Goal: Information Seeking & Learning: Check status

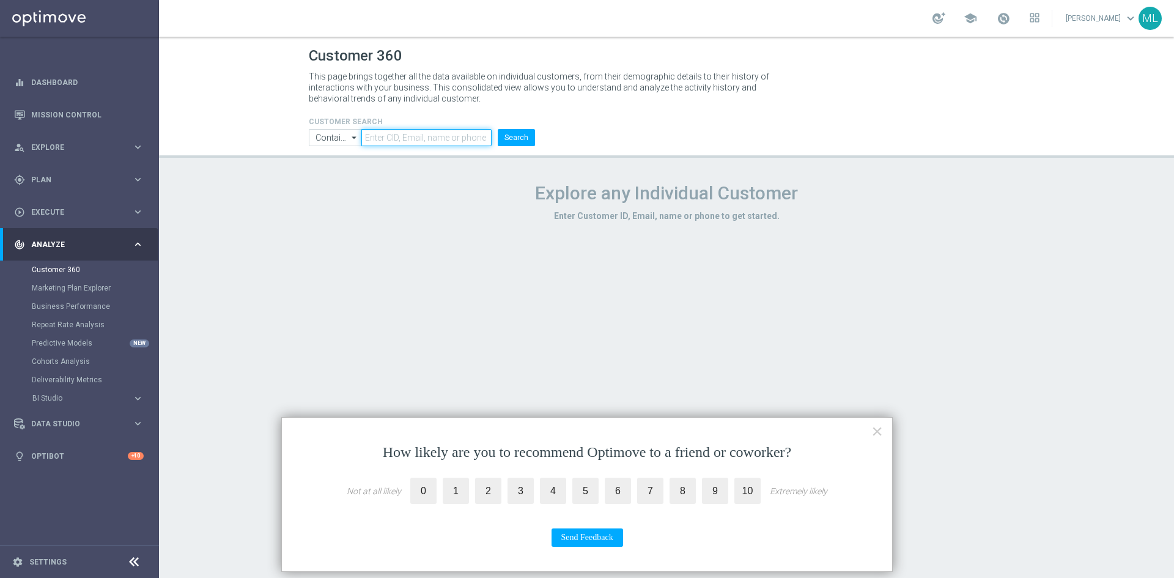
click at [429, 141] on input "text" at bounding box center [426, 137] width 130 height 17
paste input "1262633"
type input "1262633"
click at [509, 131] on button "Search" at bounding box center [516, 137] width 37 height 17
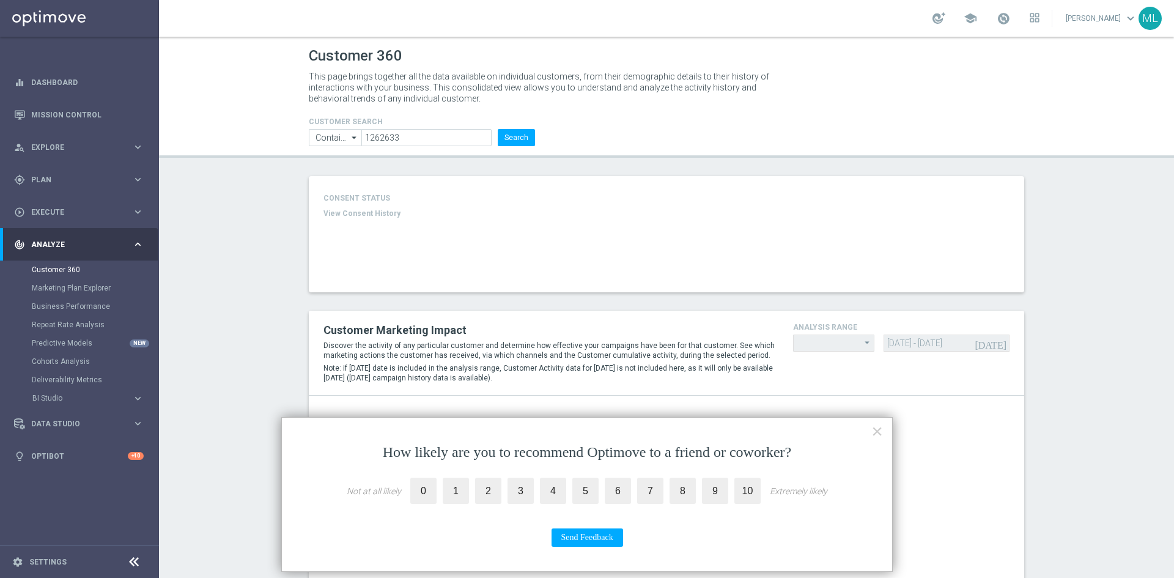
type input "Last 30 days"
type input "Deposit Amount"
type input "Last 30 days"
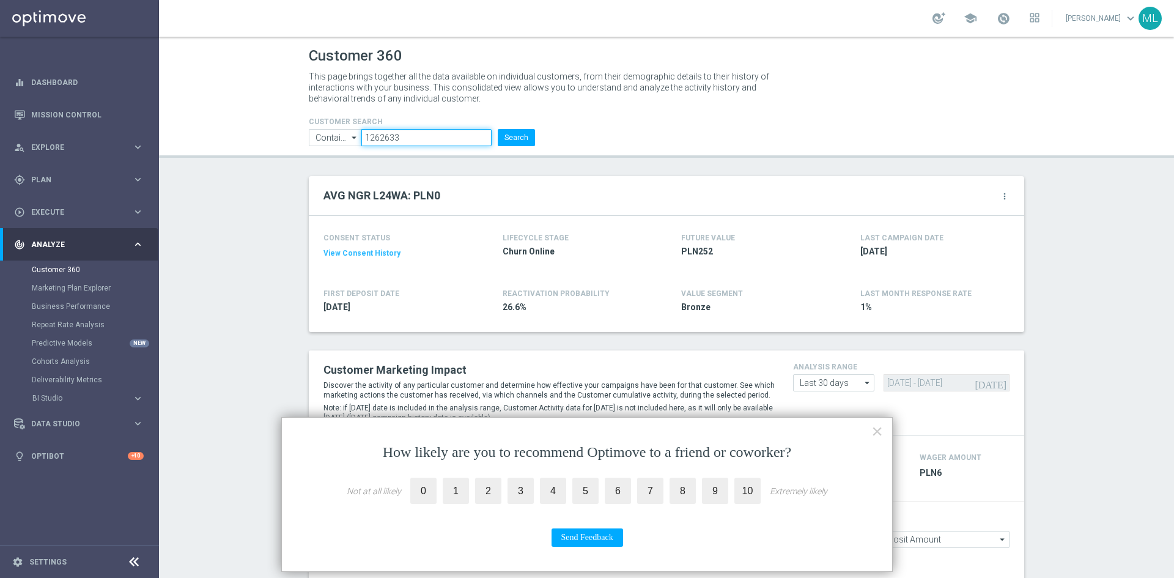
click at [415, 133] on input "1262633" at bounding box center [426, 137] width 130 height 17
paste input "[EMAIL_ADDRESS][DOMAIN_NAME]"
type input "[EMAIL_ADDRESS][DOMAIN_NAME]"
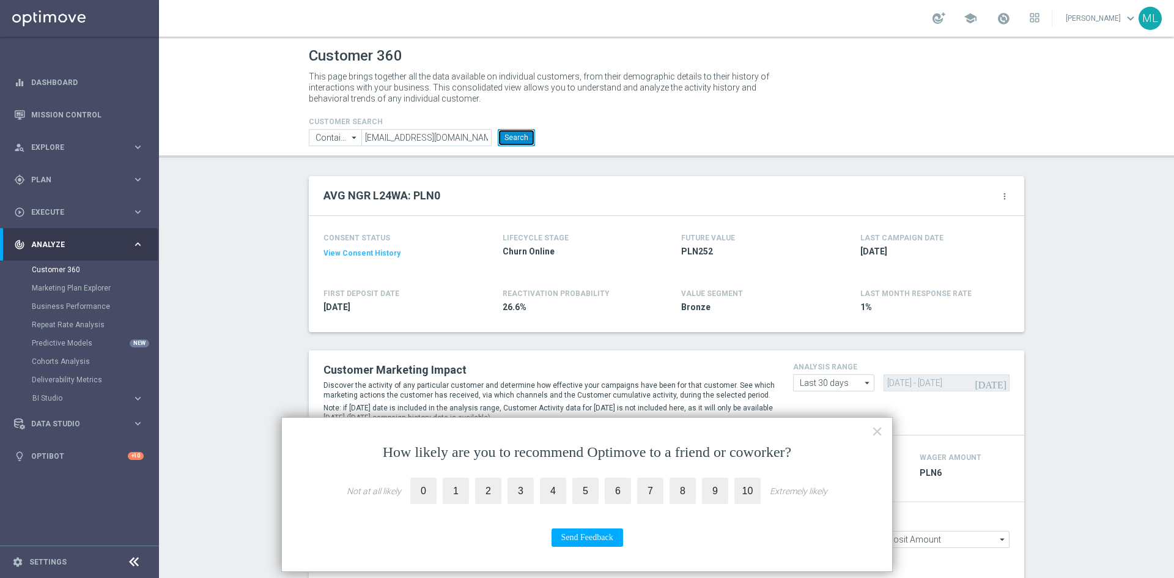
click at [517, 140] on button "Search" at bounding box center [516, 137] width 37 height 17
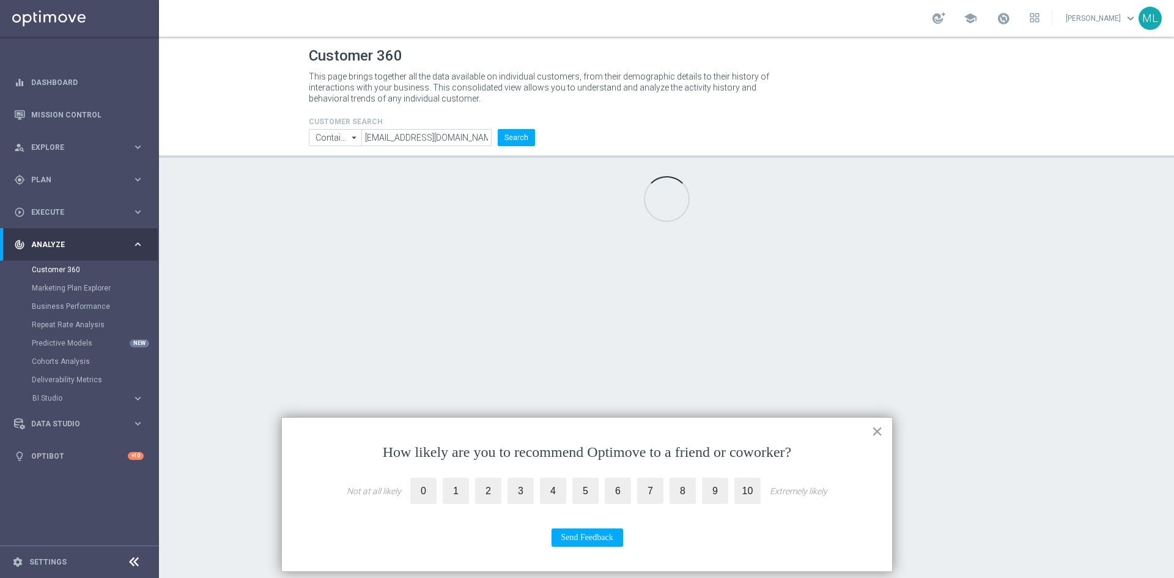
click at [875, 427] on button "×" at bounding box center [877, 431] width 12 height 20
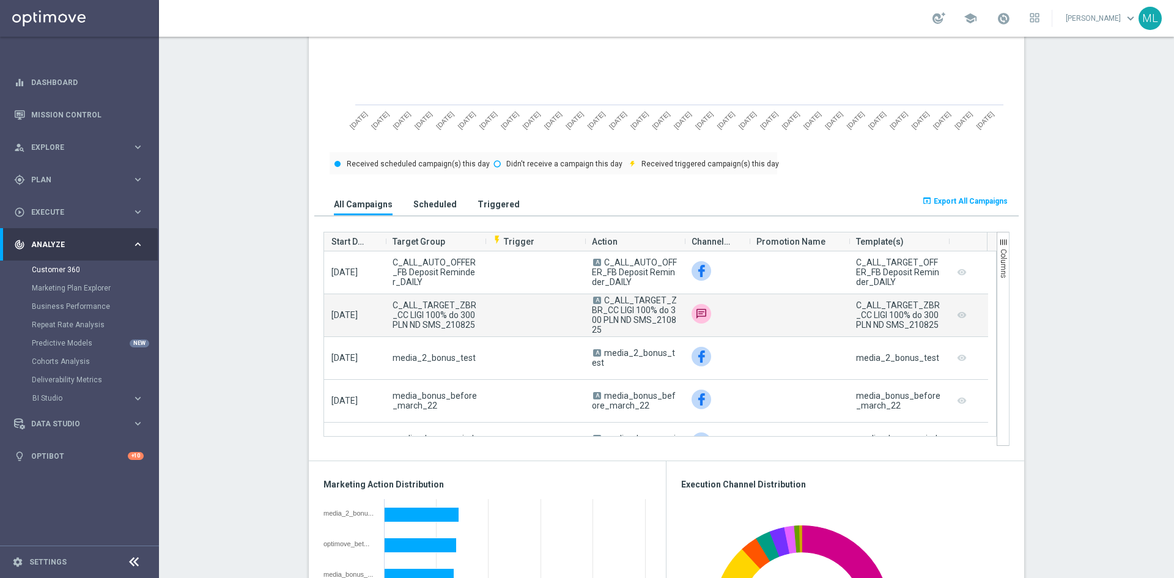
click at [621, 310] on span "C_ALL_TARGET_ZBR_CC LIGI 100% do 300 PLN ND SMS_210825" at bounding box center [634, 314] width 85 height 39
drag, startPoint x: 601, startPoint y: 300, endPoint x: 622, endPoint y: 330, distance: 36.5
click at [622, 330] on span "A C_ALL_TARGET_ZBR_CC LIGI 100% do 300 PLN ND SMS_210825" at bounding box center [634, 314] width 85 height 39
copy span "C_ALL_TARGET_ZBR_CC LIGI 100% do 300 PLN ND SMS_210825"
click at [615, 323] on span "C_ALL_TARGET_ZBR_CC LIGI 100% do 300 PLN ND SMS_210825" at bounding box center [634, 314] width 85 height 39
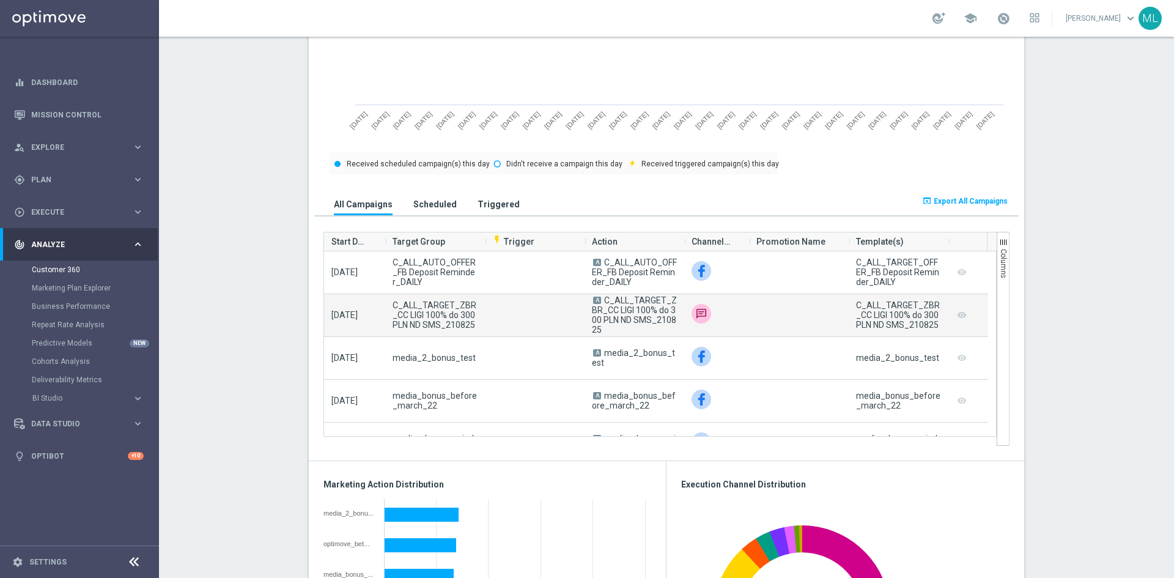
click at [640, 310] on span "C_ALL_TARGET_ZBR_CC LIGI 100% do 300 PLN ND SMS_210825" at bounding box center [634, 314] width 85 height 39
drag, startPoint x: 820, startPoint y: 319, endPoint x: 866, endPoint y: 321, distance: 46.5
click at [822, 319] on div at bounding box center [799, 315] width 100 height 42
click at [957, 314] on campaign-grid-preview-column "remove_red_eye" at bounding box center [962, 315] width 12 height 16
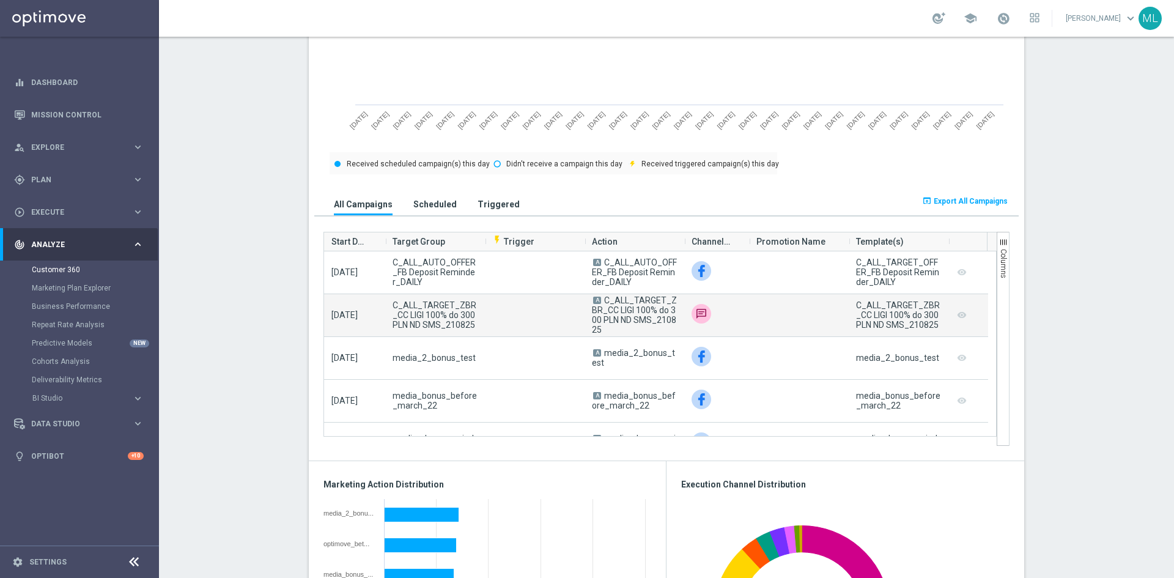
click at [957, 313] on campaign-grid-preview-column "remove_red_eye" at bounding box center [962, 315] width 12 height 16
click at [957, 317] on campaign-grid-preview-column "remove_red_eye" at bounding box center [962, 315] width 12 height 16
drag, startPoint x: 677, startPoint y: 308, endPoint x: 691, endPoint y: 314, distance: 15.3
click at [678, 308] on div "A C_ALL_TARGET_ZBR_CC LIGI 100% do 300 PLN ND SMS_210825" at bounding box center [634, 315] width 100 height 42
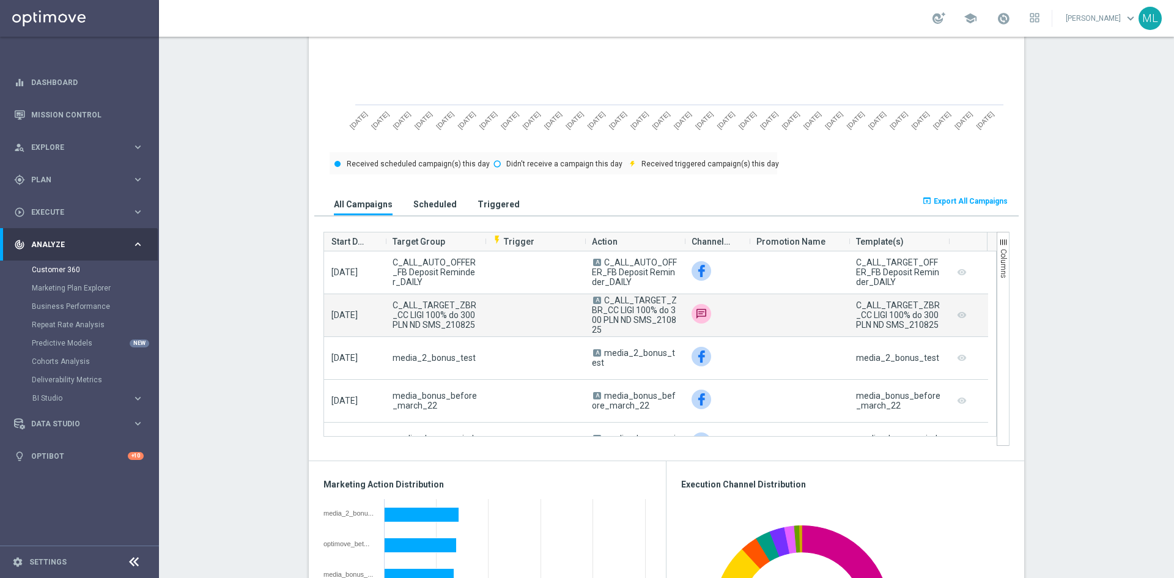
click at [698, 315] on img at bounding box center [701, 314] width 20 height 20
click at [593, 301] on span "A" at bounding box center [597, 299] width 8 height 7
drag, startPoint x: 853, startPoint y: 304, endPoint x: 938, endPoint y: 330, distance: 88.9
click at [938, 330] on div "C_ALL_TARGET_ZBR_CC LIGI 100% do 300 PLN ND SMS_210825" at bounding box center [899, 315] width 100 height 42
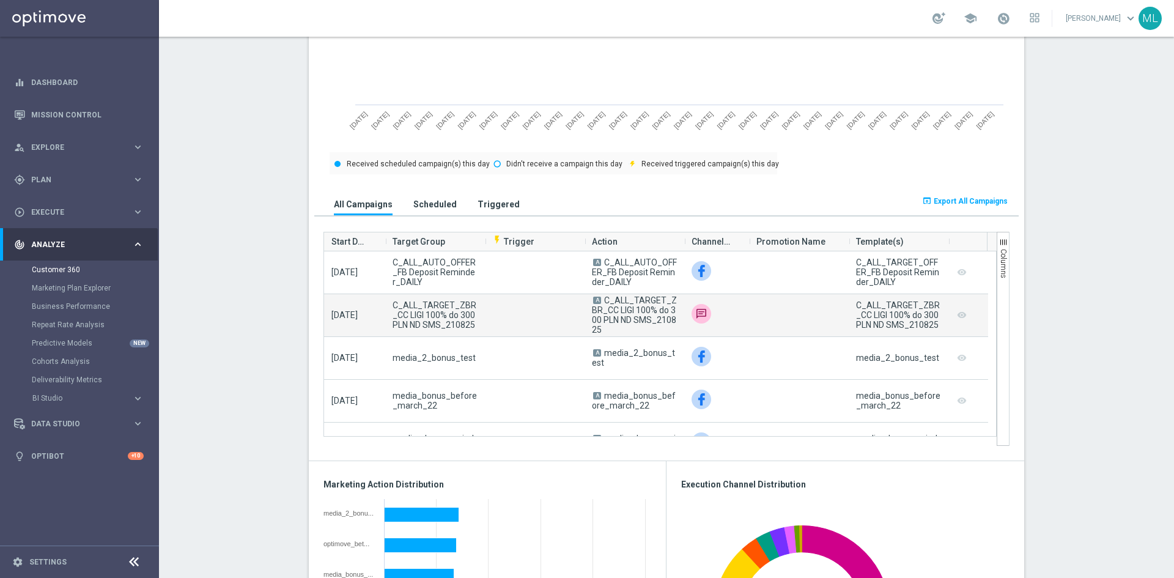
click at [910, 330] on div "C_ALL_TARGET_ZBR_CC LIGI 100% do 300 PLN ND SMS_210825" at bounding box center [898, 314] width 85 height 29
drag, startPoint x: 905, startPoint y: 328, endPoint x: 934, endPoint y: 327, distance: 28.1
click at [934, 327] on div "C_ALL_TARGET_ZBR_CC LIGI 100% do 300 PLN ND SMS_210825" at bounding box center [898, 314] width 85 height 29
copy div "210825"
click at [935, 325] on div "C_ALL_TARGET_ZBR_CC LIGI 100% do 300 PLN ND SMS_210825" at bounding box center [898, 314] width 85 height 29
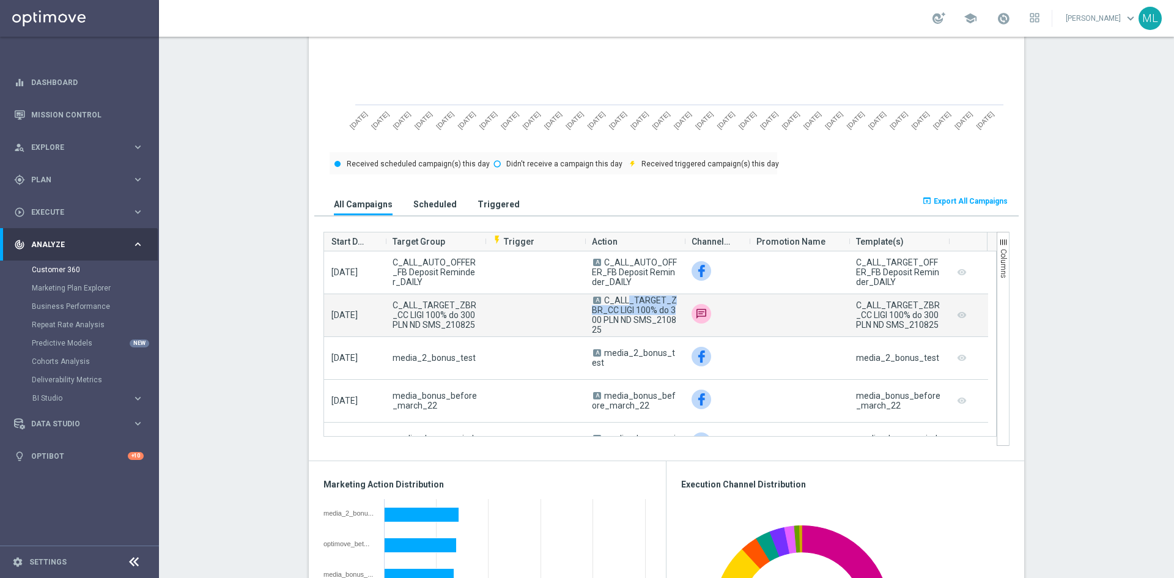
drag, startPoint x: 605, startPoint y: 303, endPoint x: 650, endPoint y: 313, distance: 46.4
click at [650, 313] on span "C_ALL_TARGET_ZBR_CC LIGI 100% do 300 PLN ND SMS_210825" at bounding box center [634, 314] width 85 height 39
copy span "C_ALL_TARGET_ZBR_CC LIGI 100%"
click at [650, 313] on span "C_ALL_TARGET_ZBR_CC LIGI 100% do 300 PLN ND SMS_210825" at bounding box center [634, 314] width 85 height 39
